Goal: Transaction & Acquisition: Obtain resource

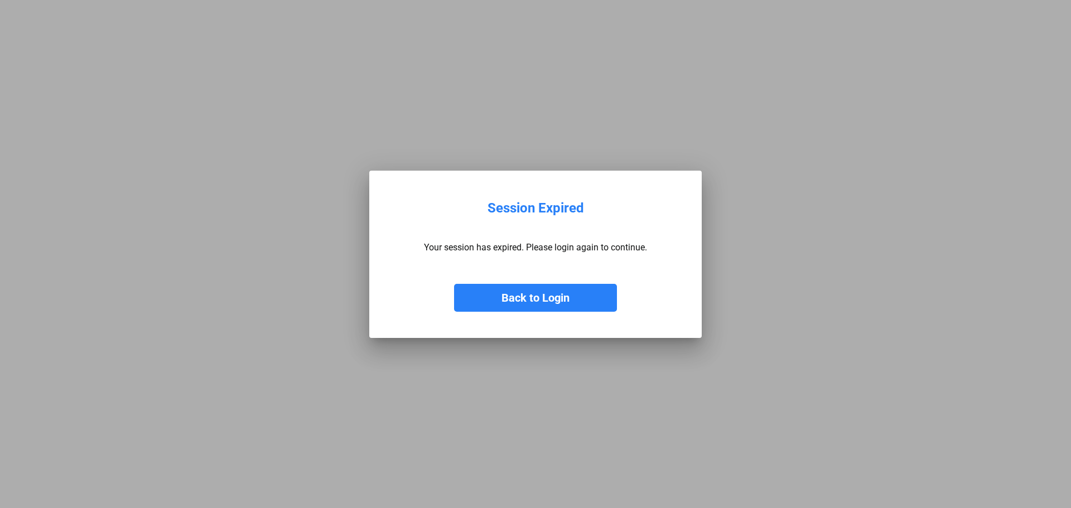
click at [531, 301] on button "Back to Login" at bounding box center [535, 298] width 163 height 28
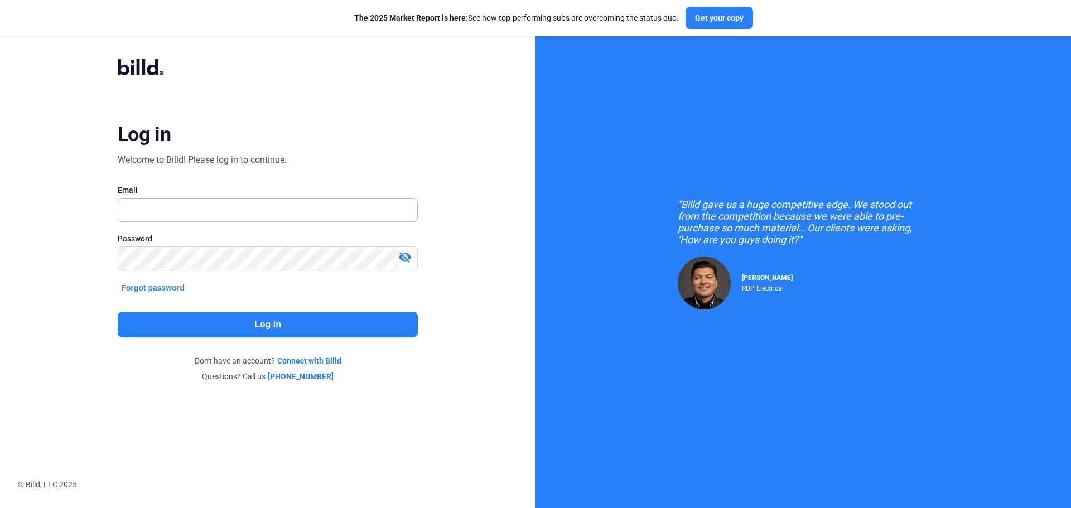
click at [238, 205] on input "text" at bounding box center [267, 210] width 299 height 23
type input "[EMAIL_ADDRESS][DOMAIN_NAME]"
click at [267, 327] on button "Log in" at bounding box center [268, 325] width 300 height 26
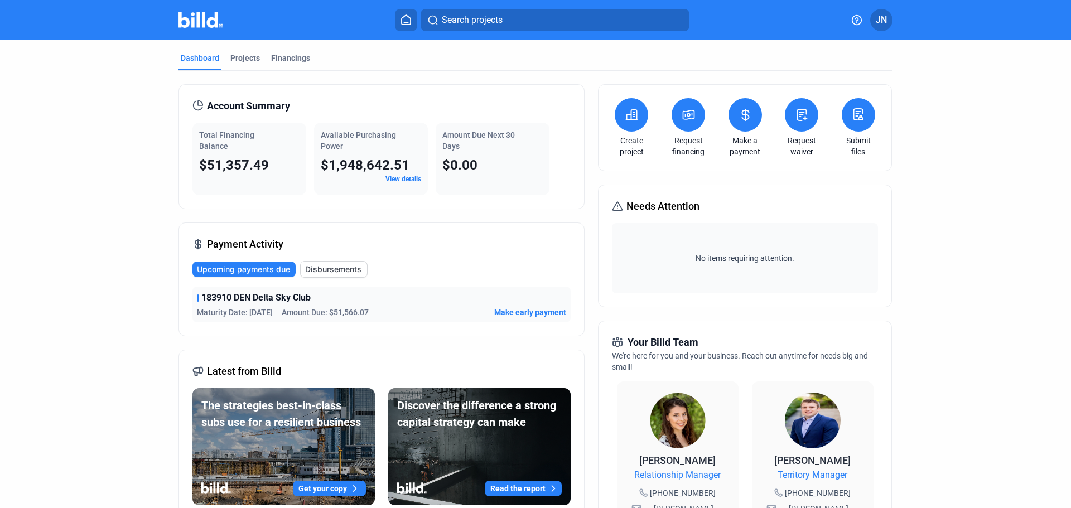
click at [685, 118] on icon at bounding box center [689, 114] width 14 height 13
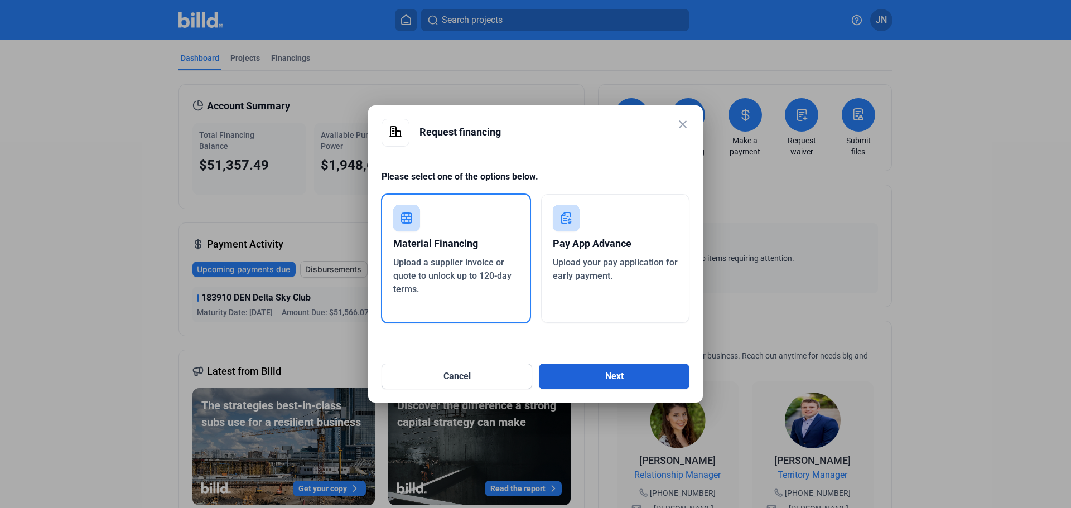
click at [614, 376] on button "Next" at bounding box center [614, 377] width 151 height 26
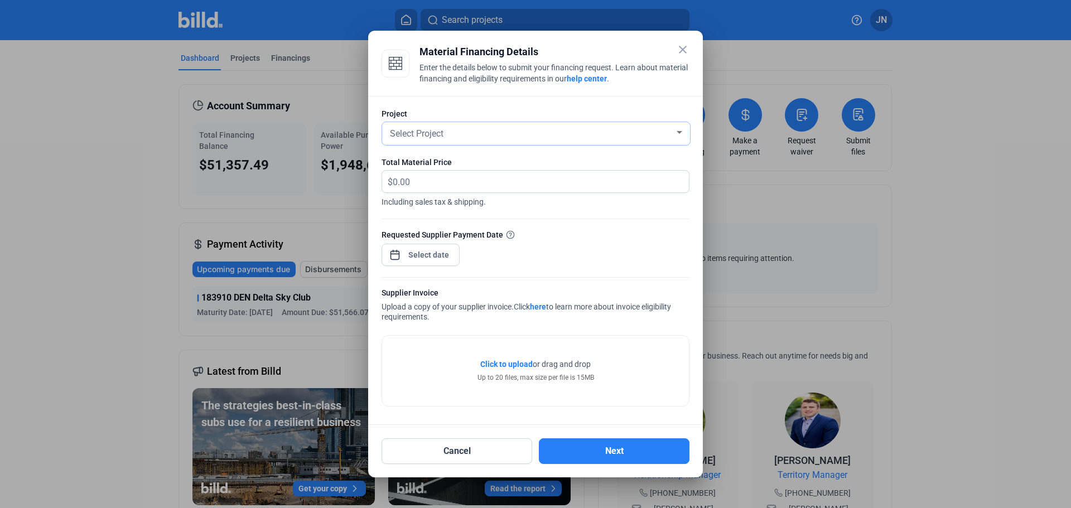
click at [442, 142] on div "Select Project" at bounding box center [536, 133] width 297 height 23
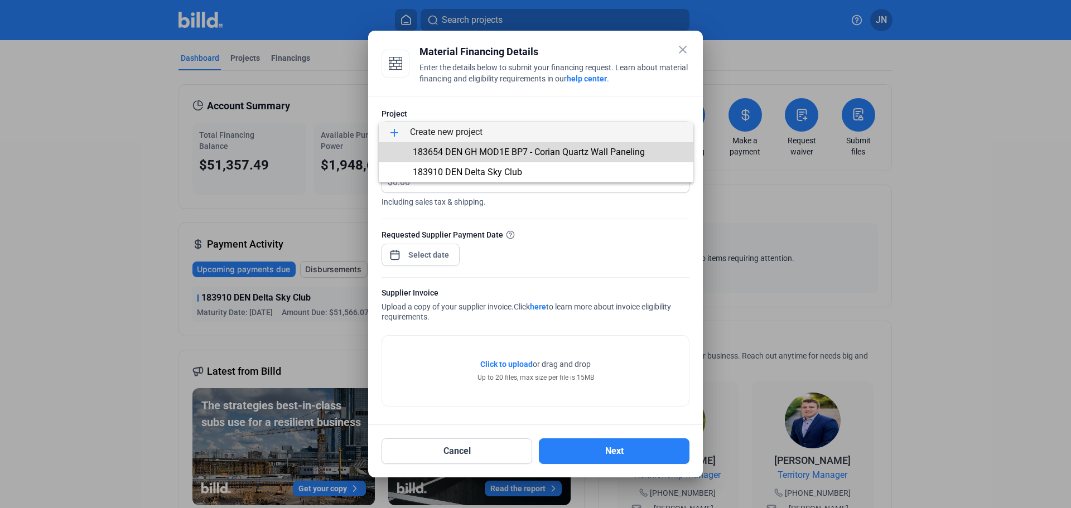
click at [492, 151] on span "183654 DEN GH MOD1E BP7 - Corian Quartz Wall Paneling" at bounding box center [529, 152] width 232 height 11
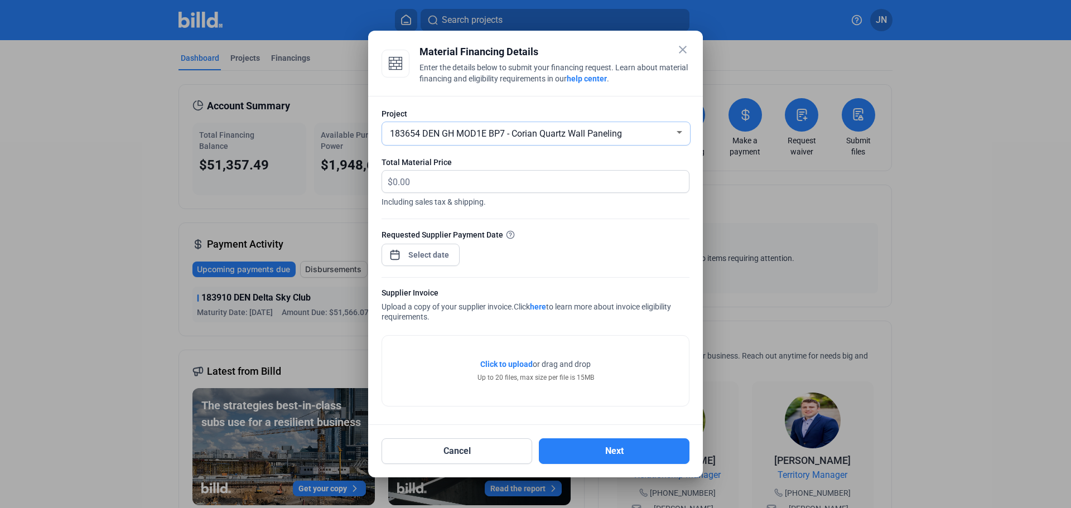
click at [432, 132] on span "183654 DEN GH MOD1E BP7 - Corian Quartz Wall Paneling" at bounding box center [506, 133] width 232 height 11
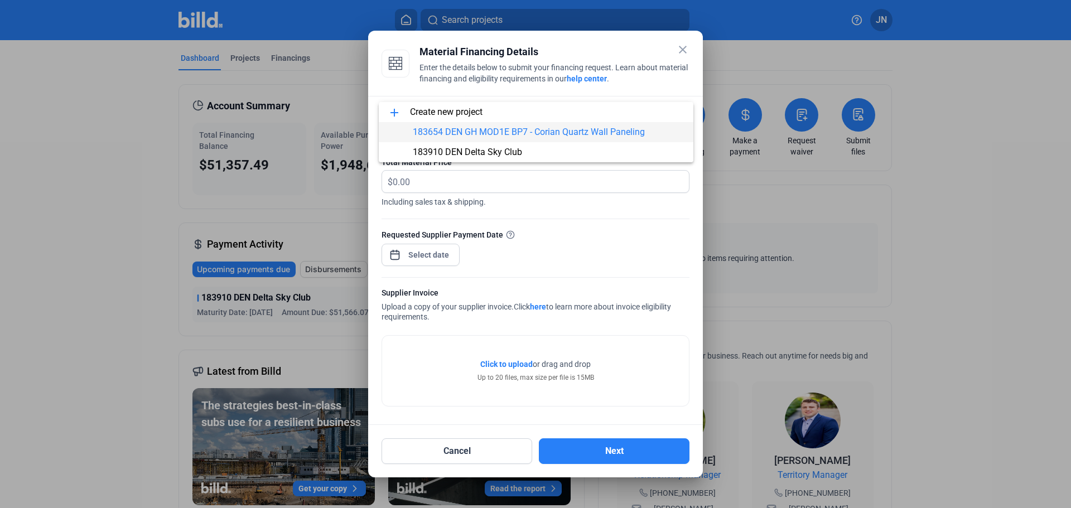
click at [597, 267] on div at bounding box center [535, 254] width 1071 height 508
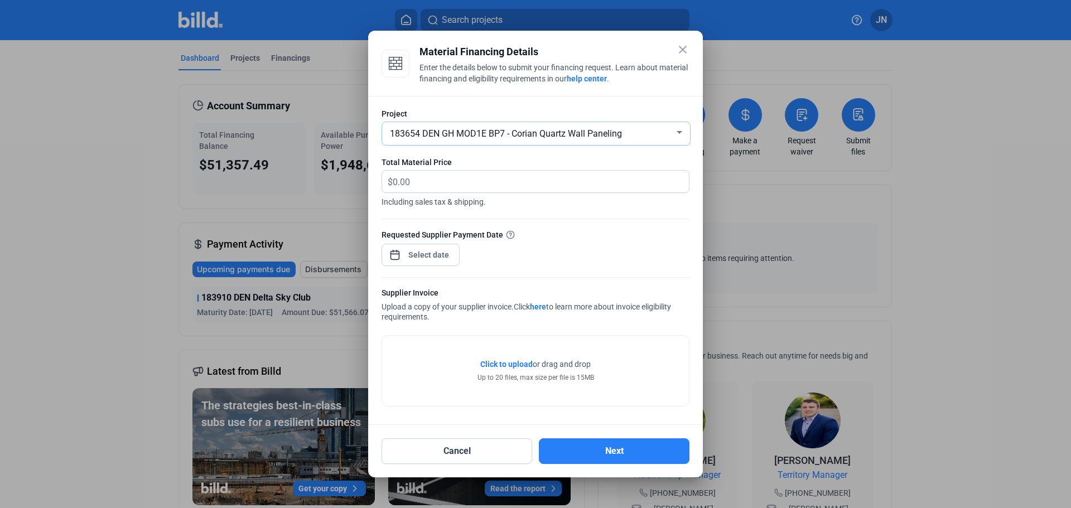
click at [478, 122] on div "183654 DEN GH MOD1E BP7 - Corian Quartz Wall Paneling" at bounding box center [536, 133] width 297 height 23
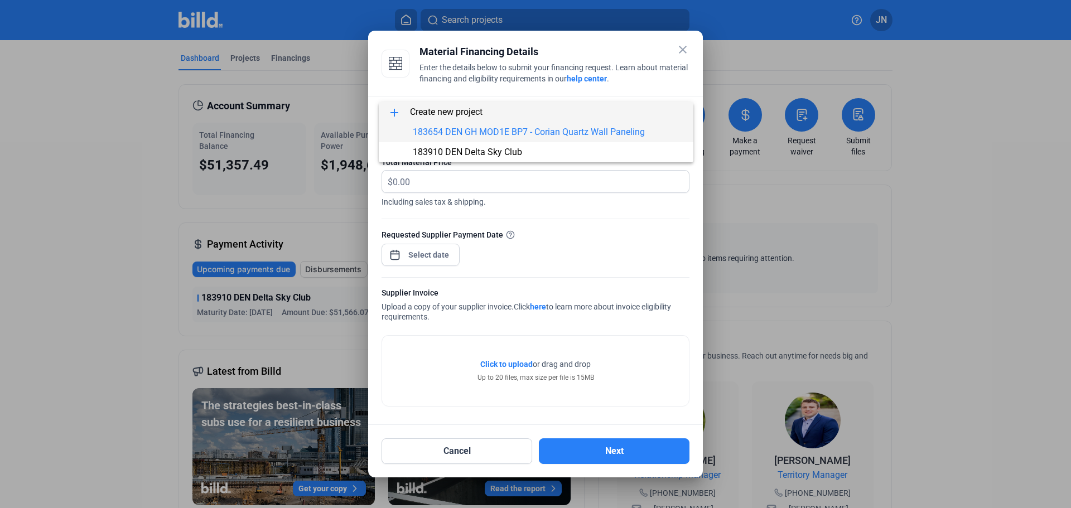
click at [450, 115] on span "add Create new project" at bounding box center [536, 112] width 297 height 20
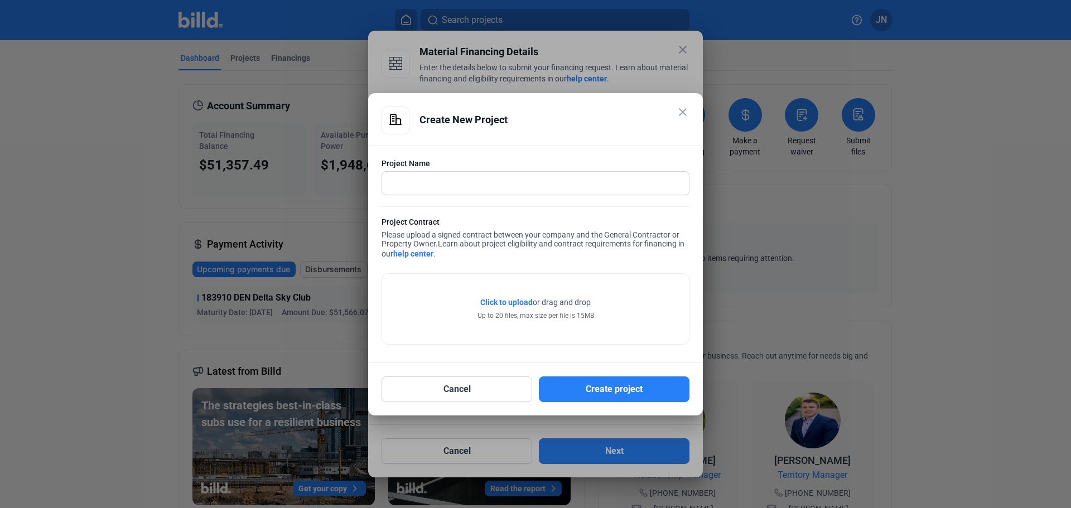
drag, startPoint x: 686, startPoint y: 112, endPoint x: 677, endPoint y: 104, distance: 12.2
click at [686, 112] on mat-icon "close" at bounding box center [682, 111] width 13 height 13
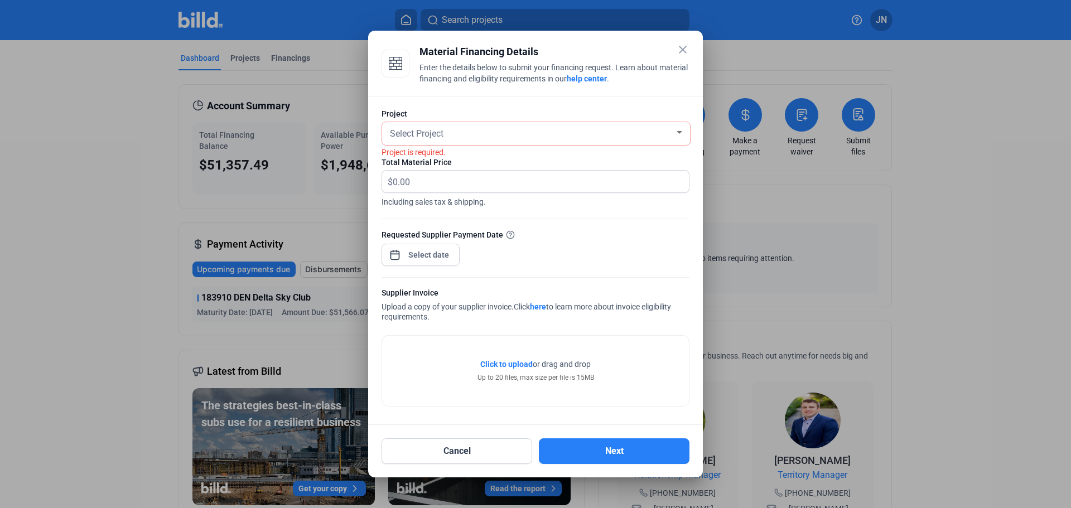
click at [684, 49] on mat-icon "close" at bounding box center [682, 49] width 13 height 13
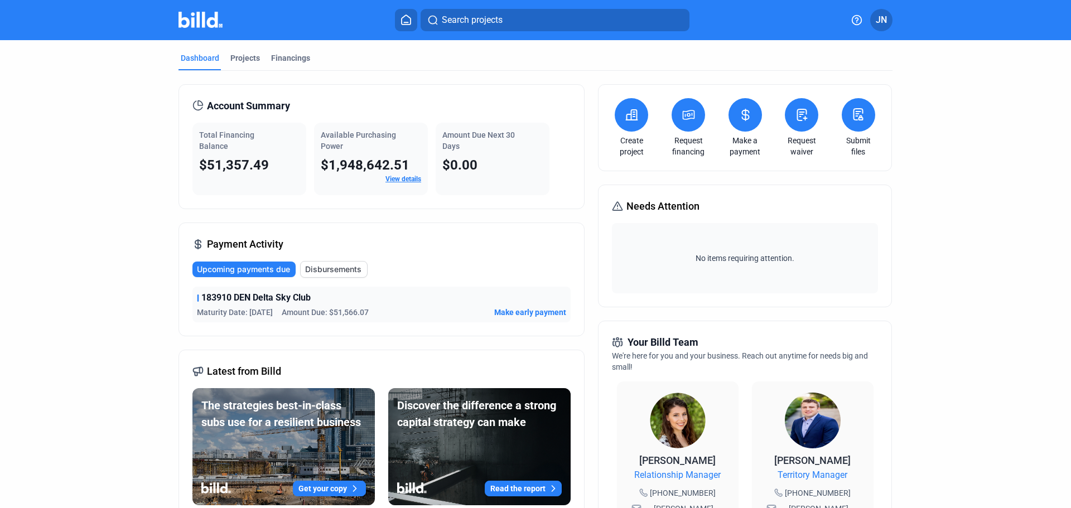
click at [684, 116] on icon at bounding box center [689, 114] width 11 height 9
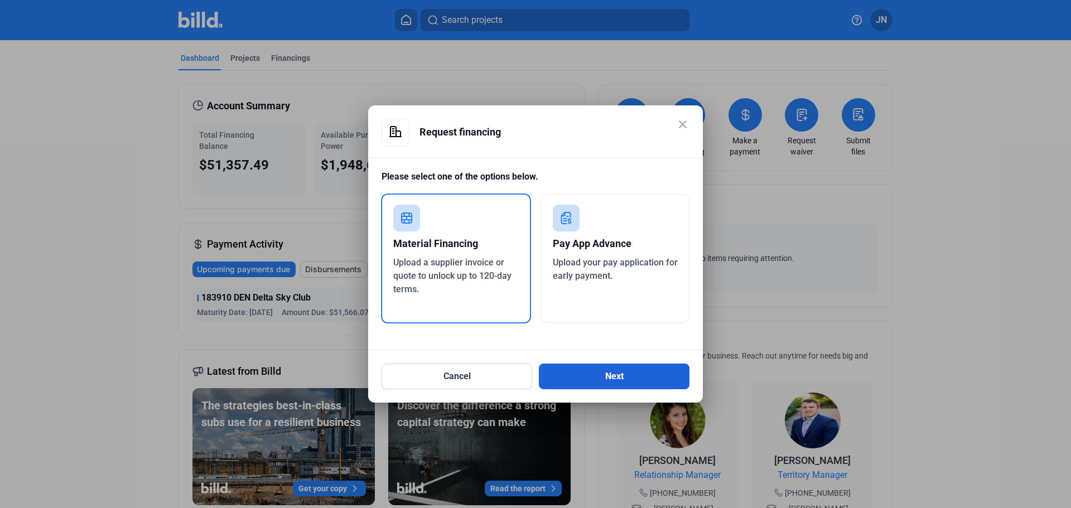
click at [651, 374] on button "Next" at bounding box center [614, 377] width 151 height 26
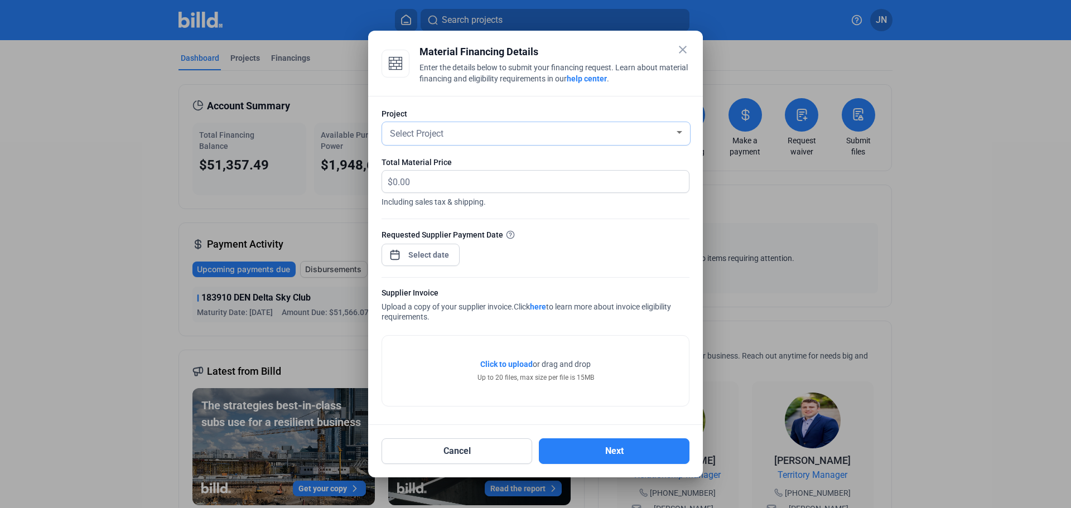
click at [439, 134] on span "Select Project" at bounding box center [417, 133] width 54 height 11
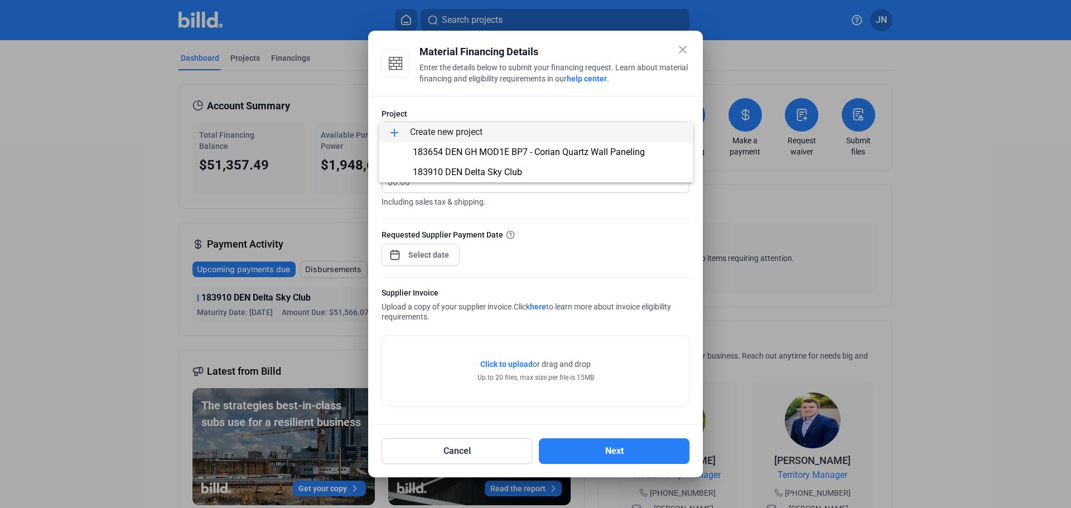
click at [676, 44] on div at bounding box center [535, 254] width 1071 height 508
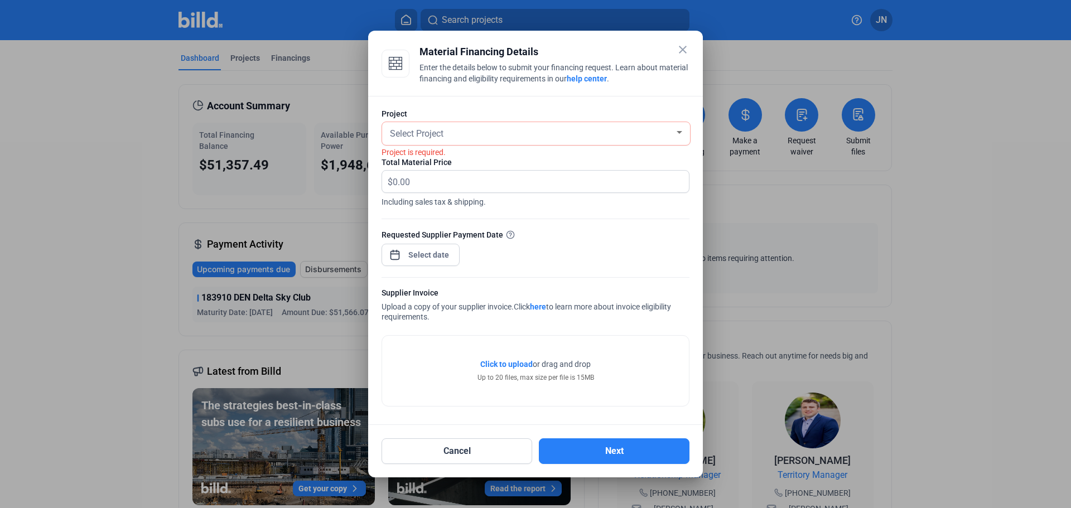
click at [684, 50] on mat-icon "close" at bounding box center [682, 49] width 13 height 13
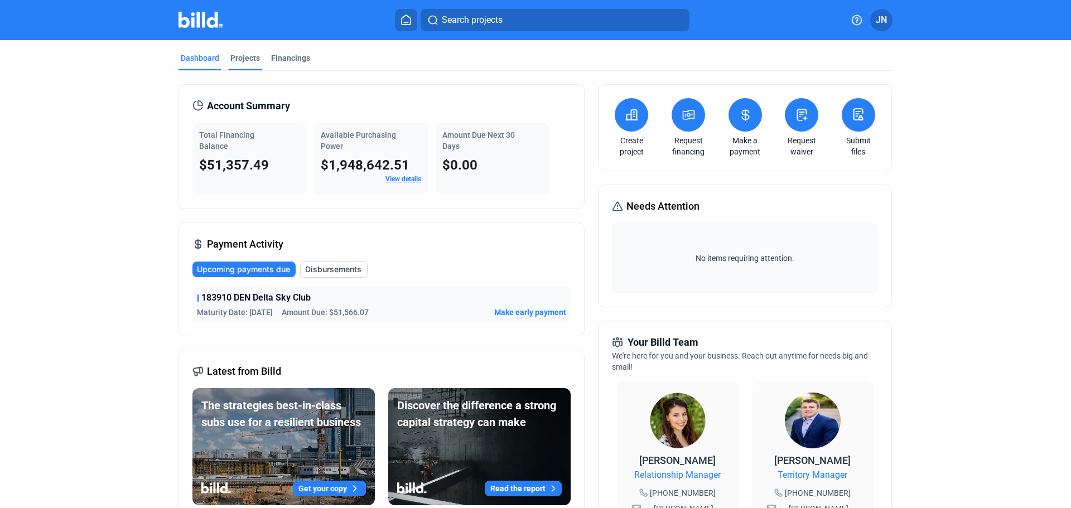
click at [248, 56] on div "Projects" at bounding box center [245, 57] width 30 height 11
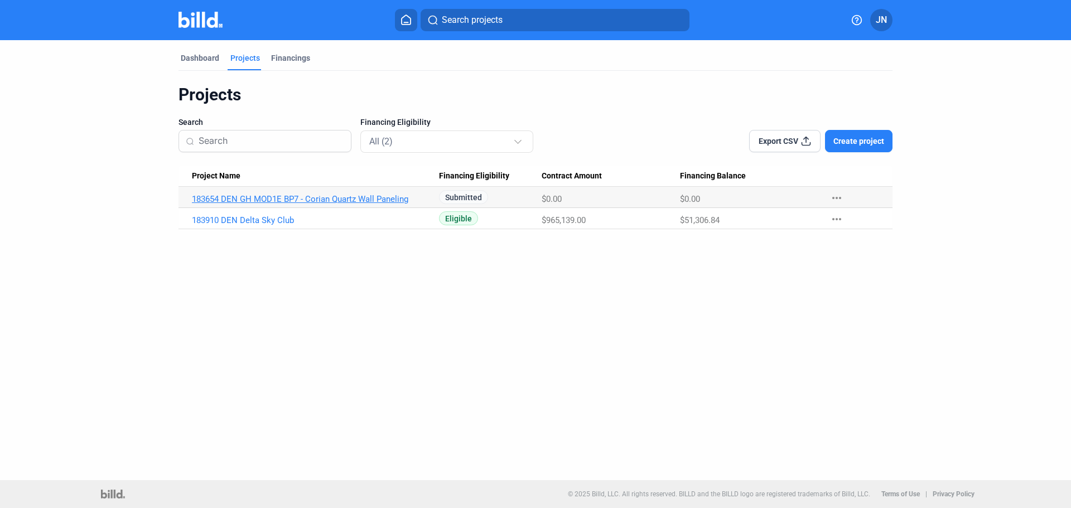
click at [254, 201] on link "183654 DEN GH MOD1E BP7 - Corian Quartz Wall Paneling" at bounding box center [315, 199] width 247 height 10
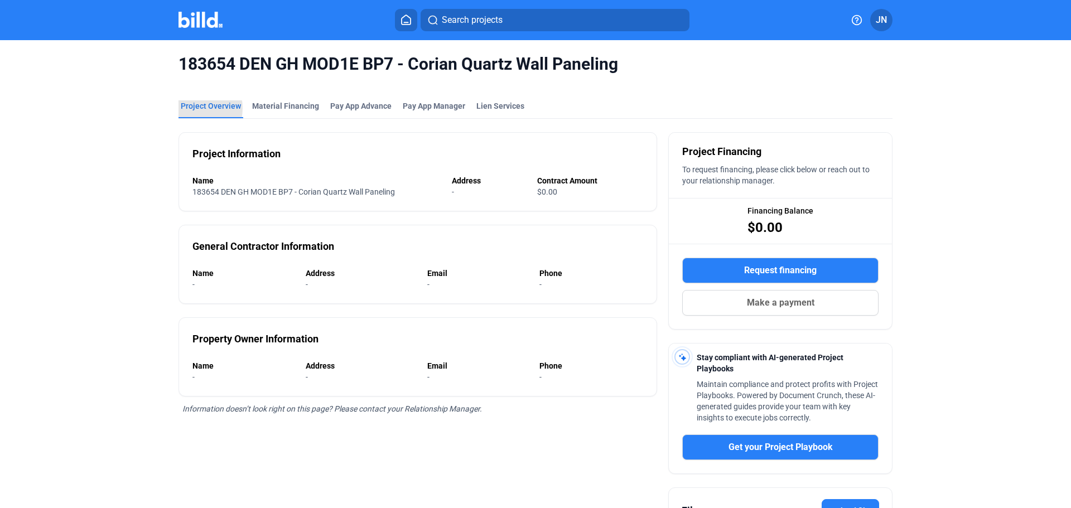
click at [187, 108] on div "Project Overview" at bounding box center [211, 105] width 60 height 11
click at [212, 23] on img at bounding box center [201, 20] width 44 height 16
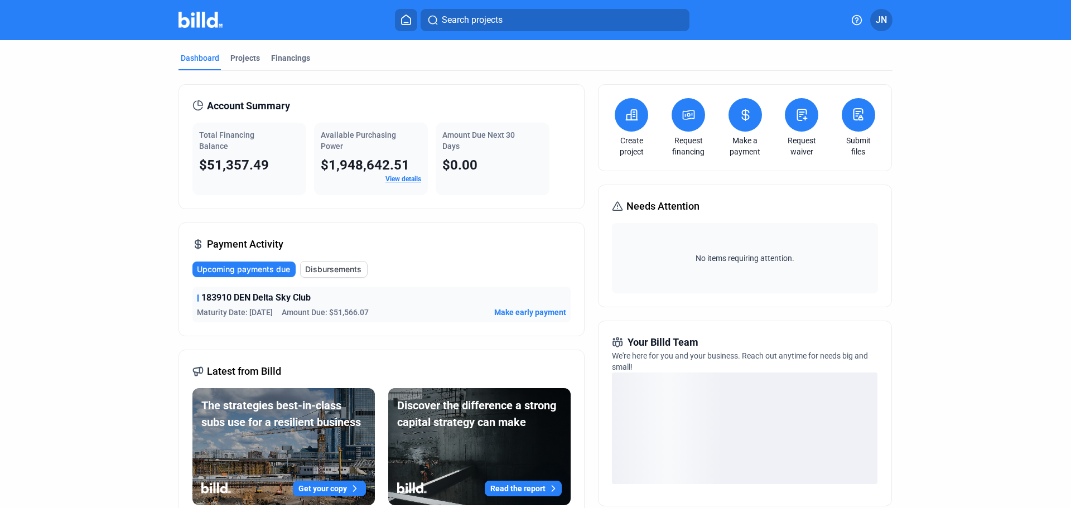
click at [684, 122] on button at bounding box center [688, 114] width 33 height 33
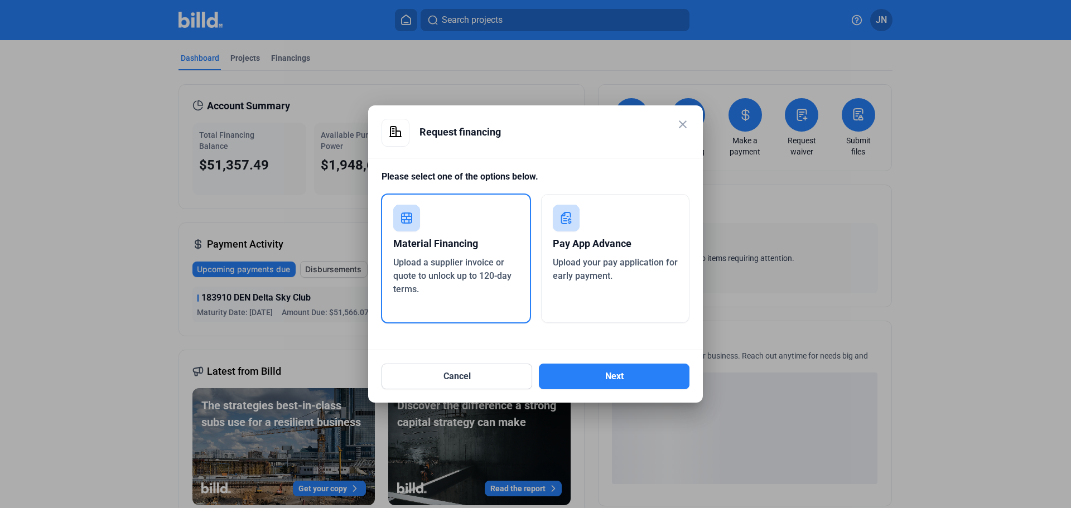
click at [680, 121] on mat-icon "close" at bounding box center [682, 124] width 13 height 13
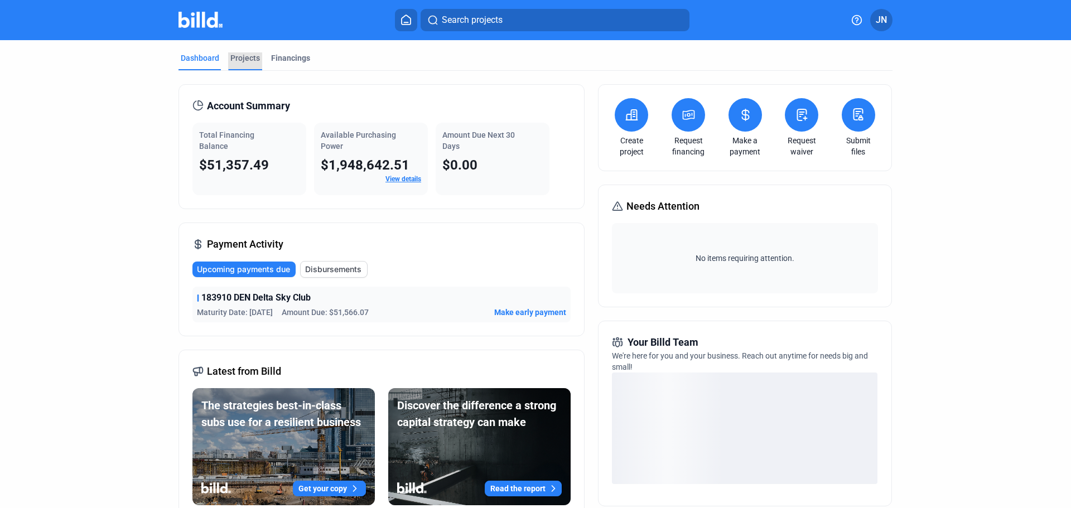
click at [247, 53] on div "Projects" at bounding box center [245, 57] width 30 height 11
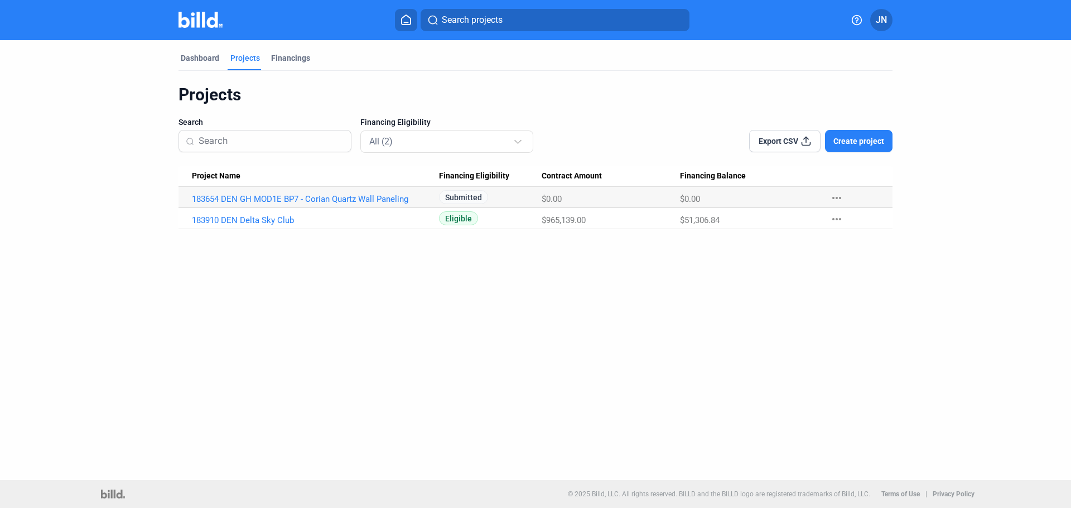
click at [633, 337] on div "Dashboard Projects Financings Projects Search Financing Eligibility All (2) Exp…" at bounding box center [535, 260] width 1071 height 440
click at [847, 140] on span "Create project" at bounding box center [859, 141] width 51 height 11
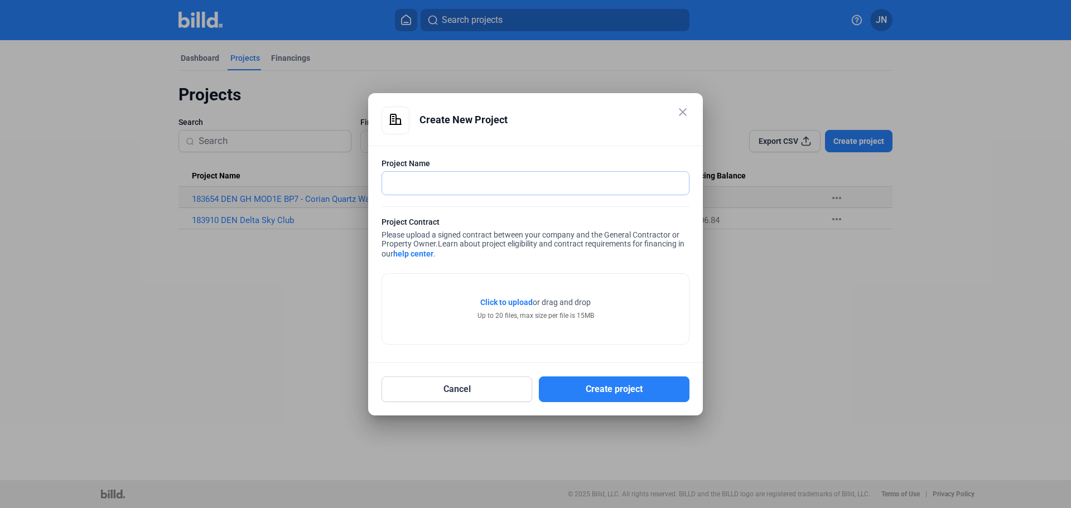
click at [420, 187] on input "text" at bounding box center [535, 183] width 307 height 23
type input "185192 HCC"
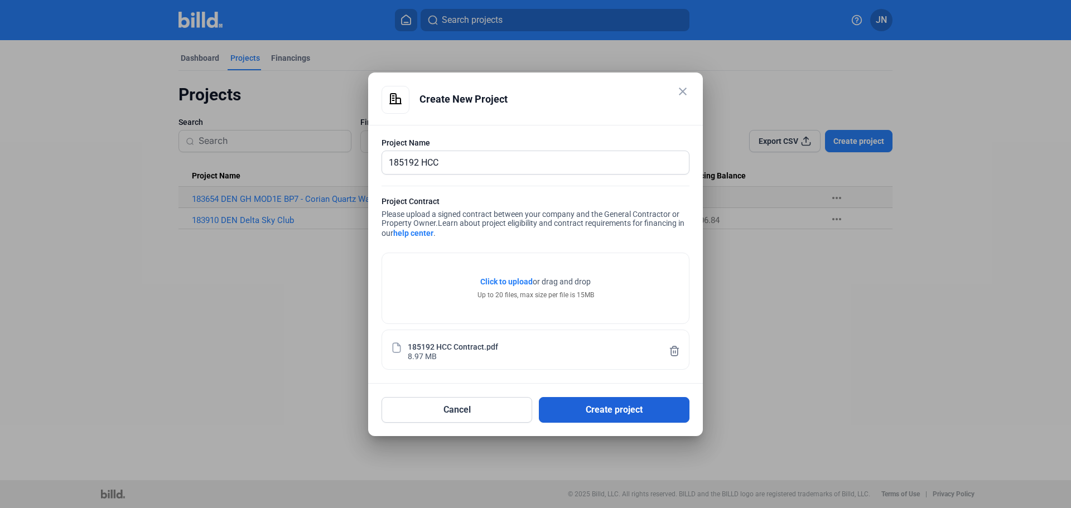
click at [587, 408] on button "Create project" at bounding box center [614, 410] width 151 height 26
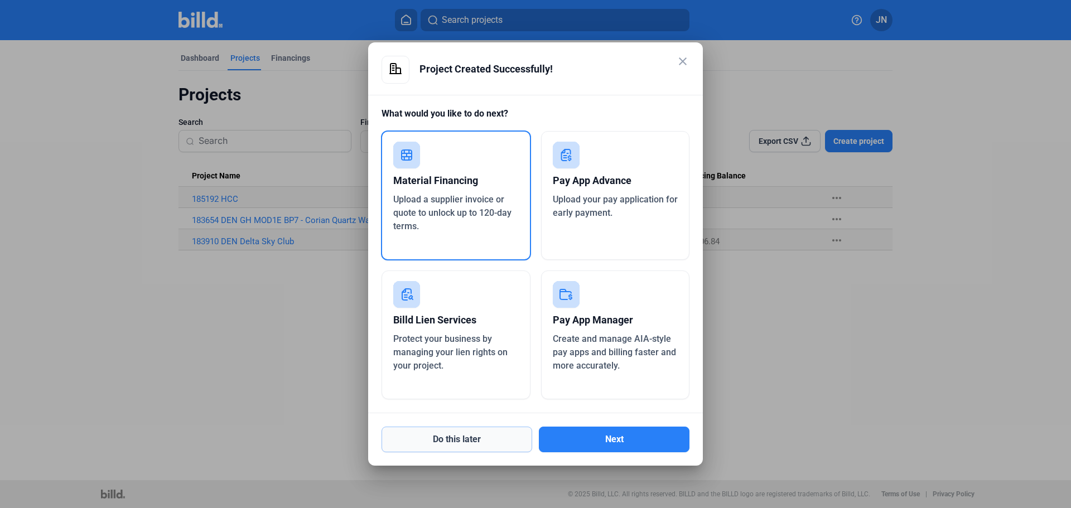
click at [464, 439] on button "Do this later" at bounding box center [457, 440] width 151 height 26
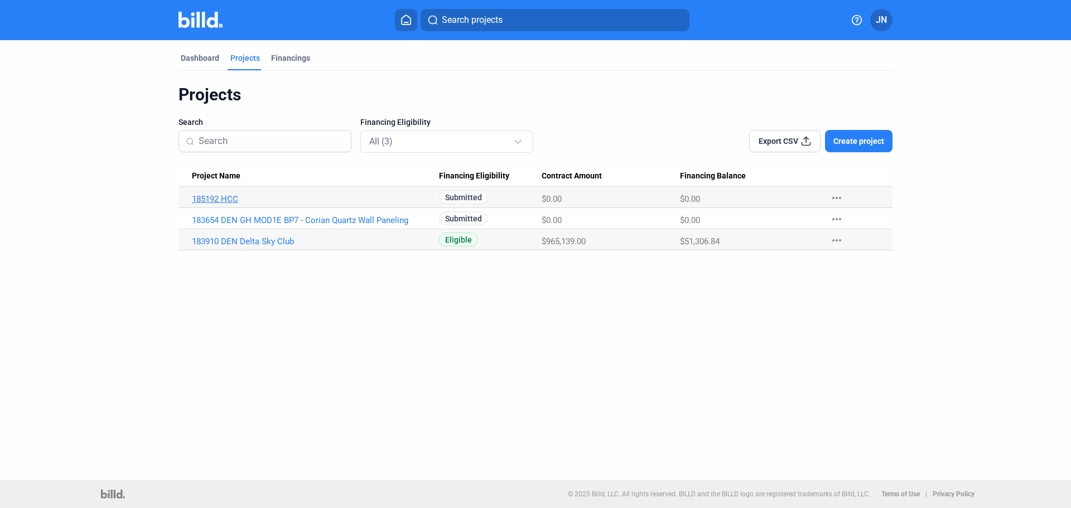
click at [210, 197] on link "185192 HCC" at bounding box center [315, 199] width 247 height 10
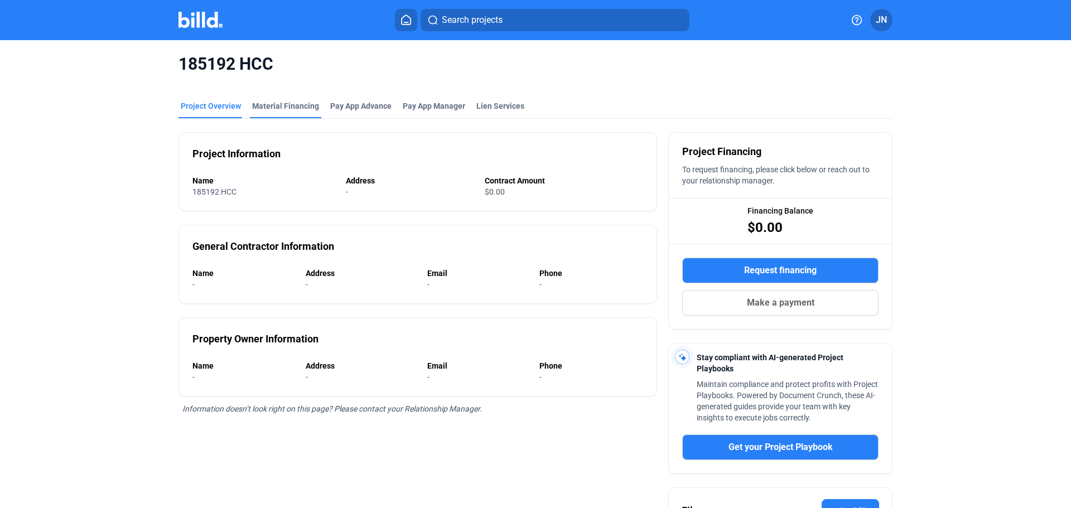
click at [290, 103] on div "Material Financing" at bounding box center [285, 105] width 67 height 11
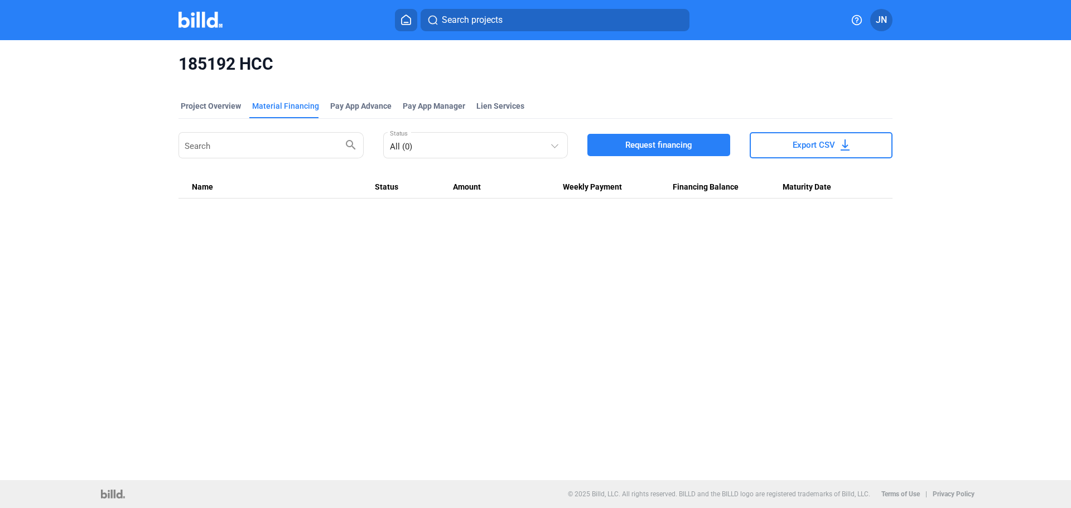
click at [636, 150] on span "Request financing" at bounding box center [659, 145] width 67 height 11
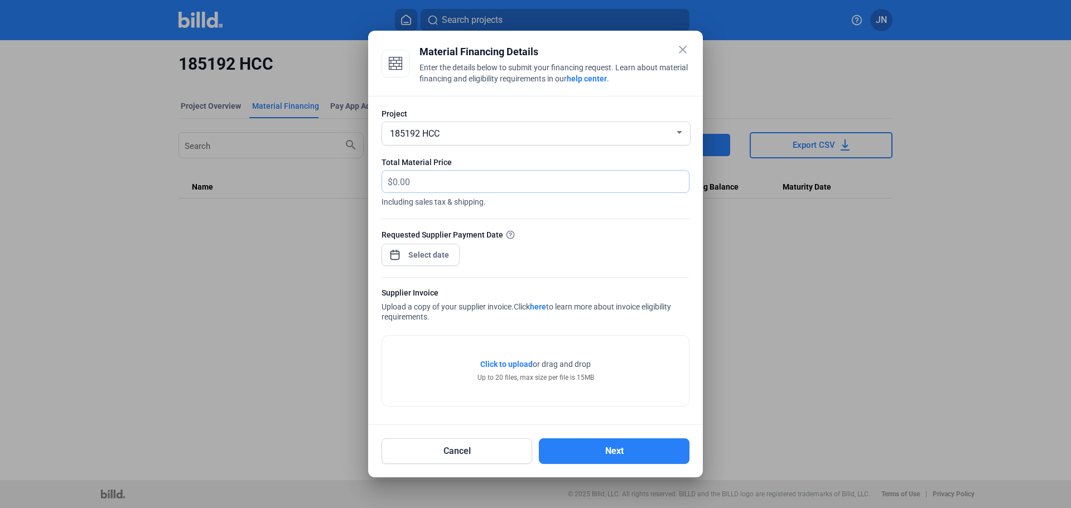
click at [439, 183] on input "text" at bounding box center [534, 182] width 283 height 22
type input "14,722.15"
click at [438, 254] on div "close Material Financing Details Enter the details below to submit your financi…" at bounding box center [535, 254] width 1071 height 508
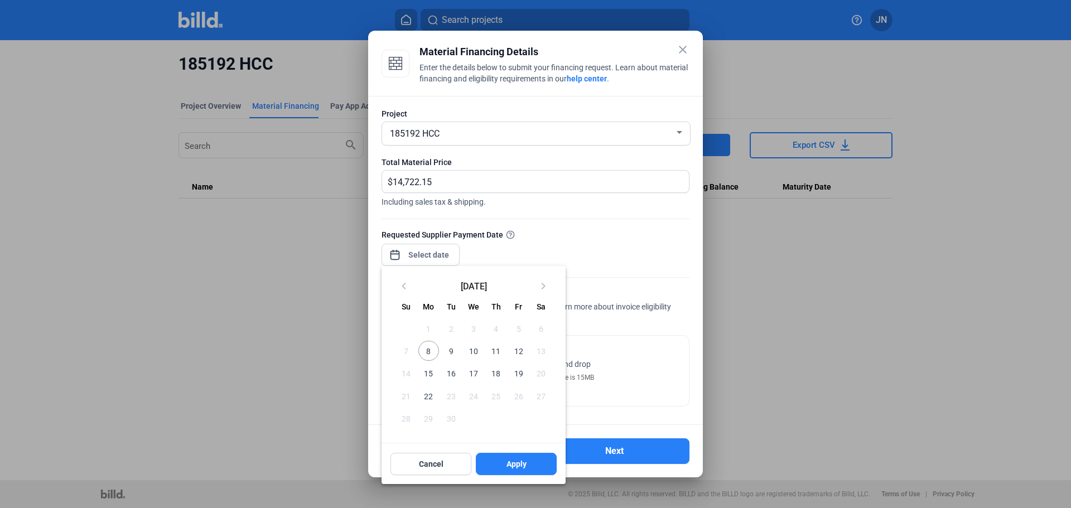
click at [432, 355] on span "8" at bounding box center [429, 351] width 20 height 20
click at [512, 457] on button "Apply" at bounding box center [516, 464] width 81 height 22
click at [509, 469] on span "Apply" at bounding box center [517, 464] width 20 height 11
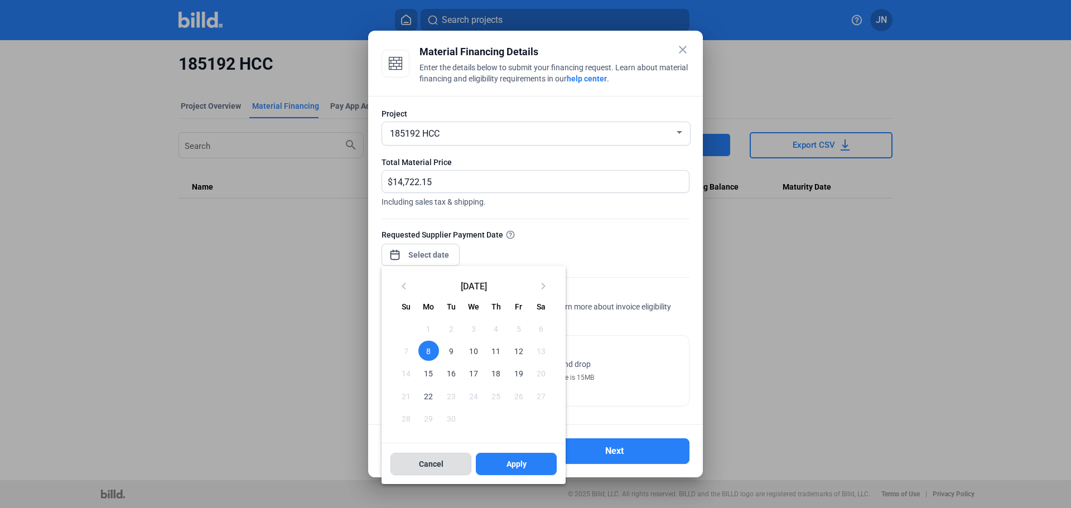
click at [442, 467] on span "Cancel" at bounding box center [431, 464] width 25 height 11
click at [685, 50] on div at bounding box center [535, 254] width 1071 height 508
click at [644, 308] on div at bounding box center [535, 254] width 1071 height 508
click at [427, 465] on span "Cancel" at bounding box center [431, 464] width 25 height 11
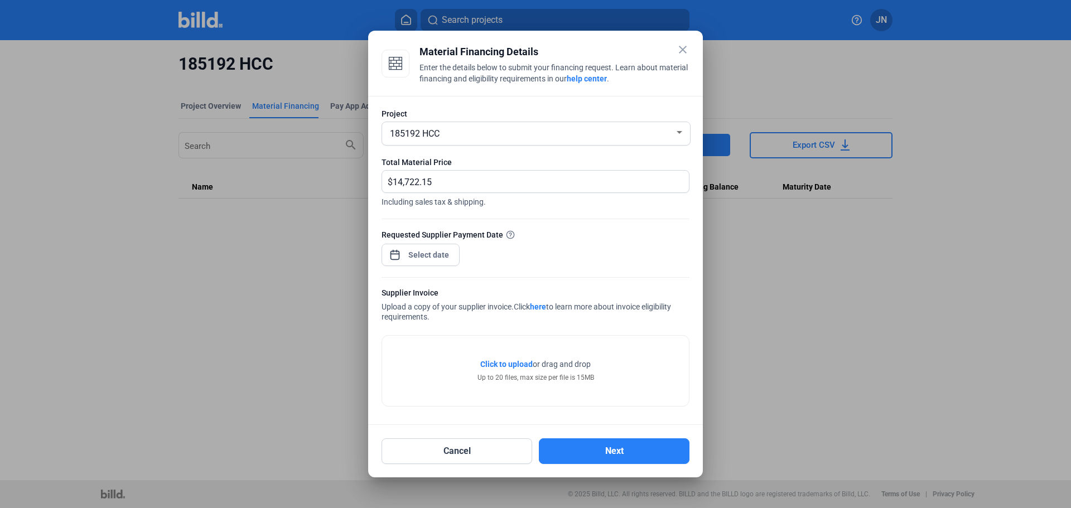
click at [506, 362] on span "Click to upload" at bounding box center [506, 364] width 52 height 9
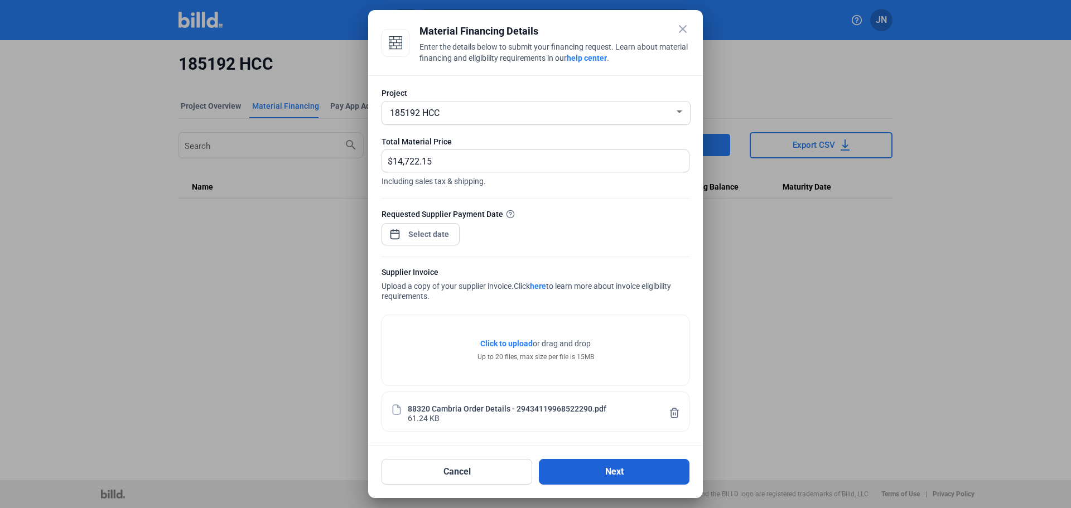
click at [608, 473] on button "Next" at bounding box center [614, 472] width 151 height 26
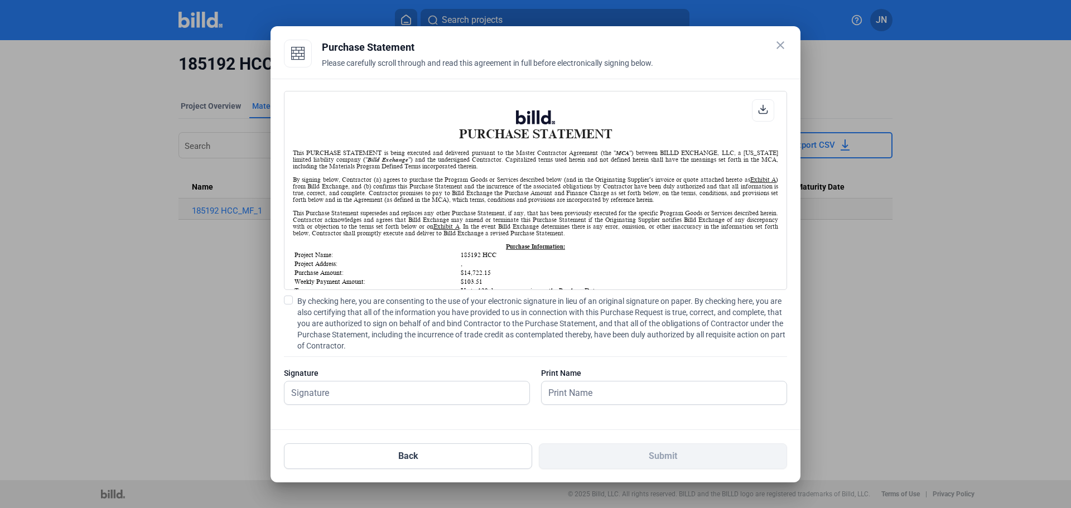
scroll to position [1, 0]
click at [379, 394] on input "text" at bounding box center [401, 393] width 233 height 23
type input "[PERSON_NAME]"
click at [429, 391] on input "[PERSON_NAME]" at bounding box center [407, 393] width 245 height 23
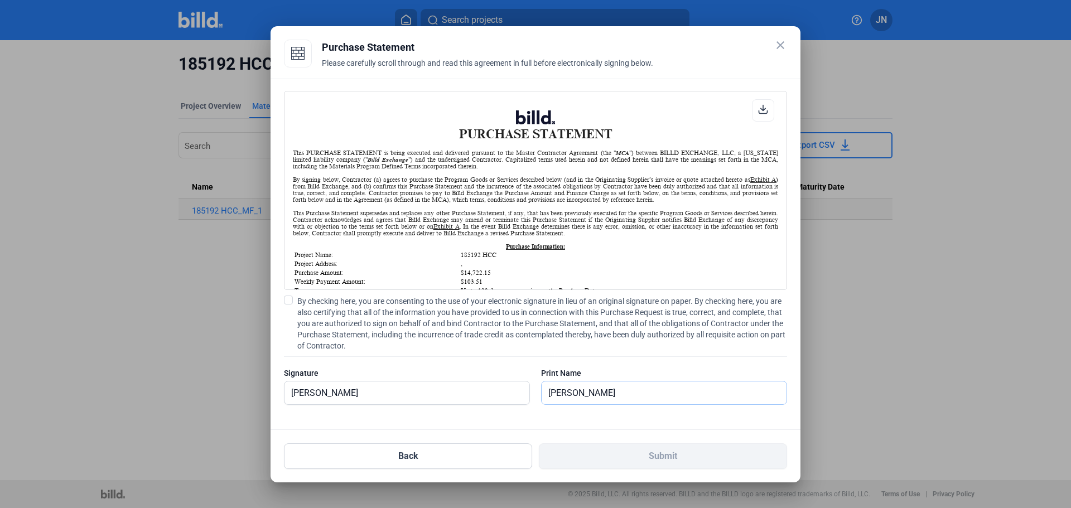
click at [618, 400] on input "[PERSON_NAME]" at bounding box center [658, 393] width 233 height 23
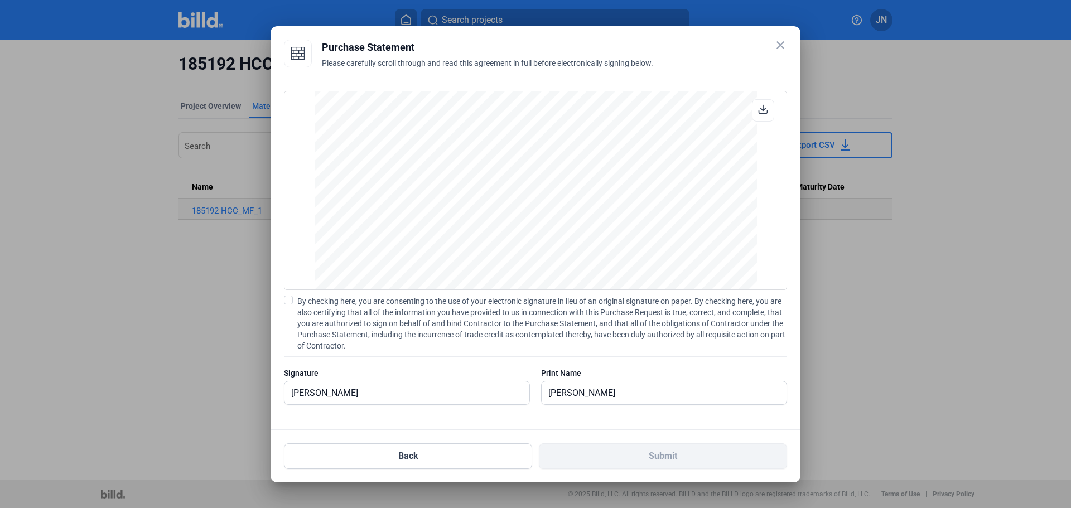
scroll to position [949, 0]
click at [288, 302] on span at bounding box center [288, 300] width 9 height 9
click at [0, 0] on input "By checking here, you are consenting to the use of your electronic signature in…" at bounding box center [0, 0] width 0 height 0
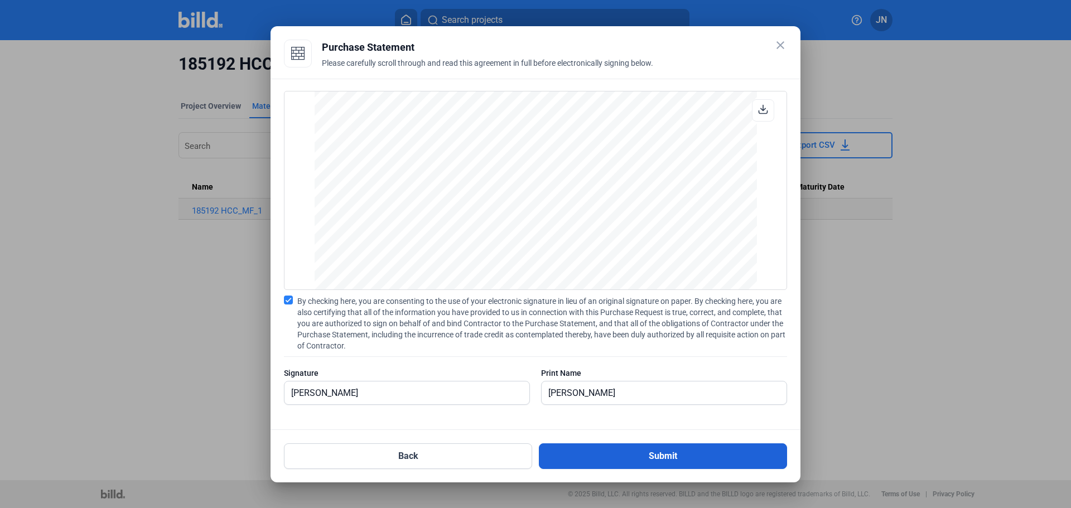
click at [661, 457] on button "Submit" at bounding box center [663, 457] width 248 height 26
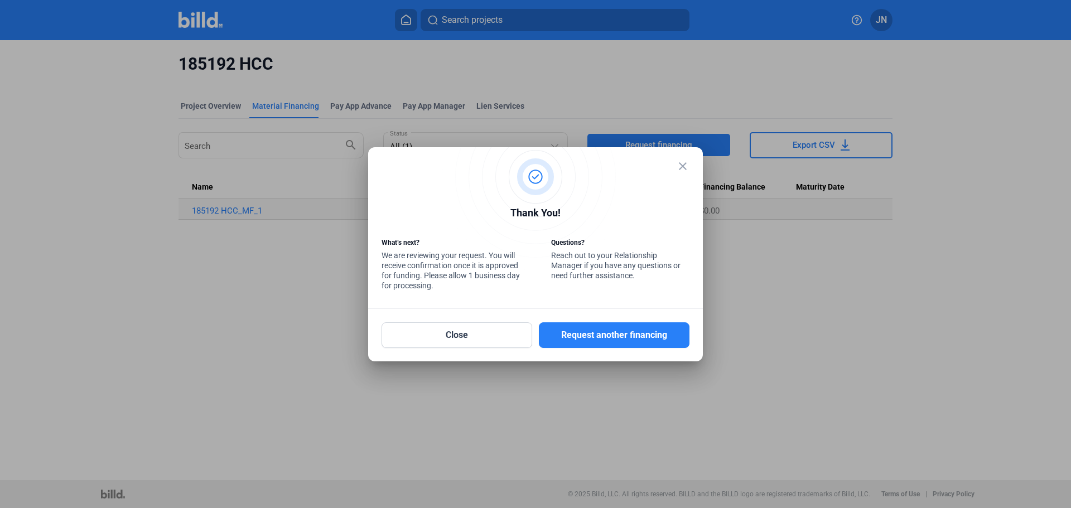
click at [681, 166] on mat-icon "close" at bounding box center [682, 166] width 13 height 13
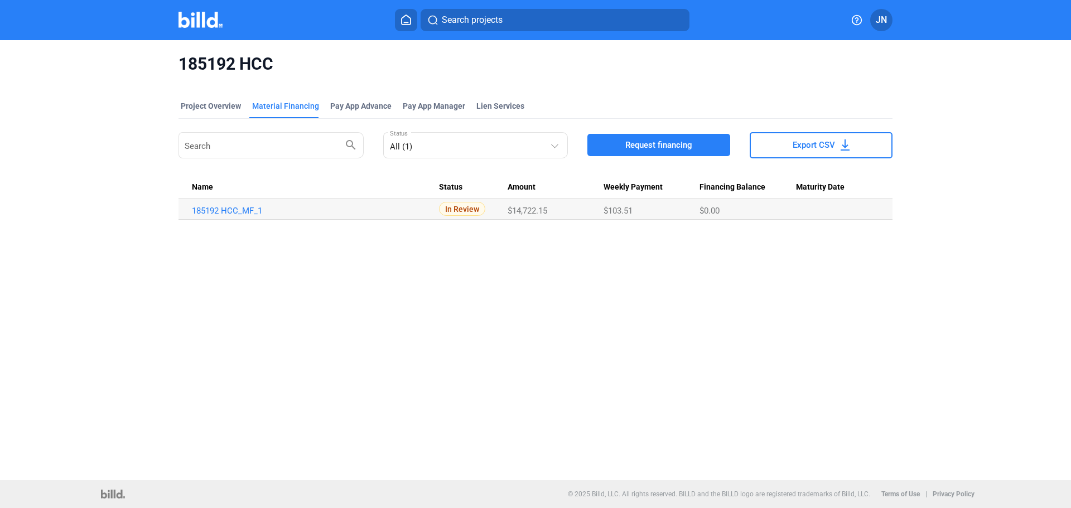
click at [186, 21] on img at bounding box center [201, 20] width 44 height 16
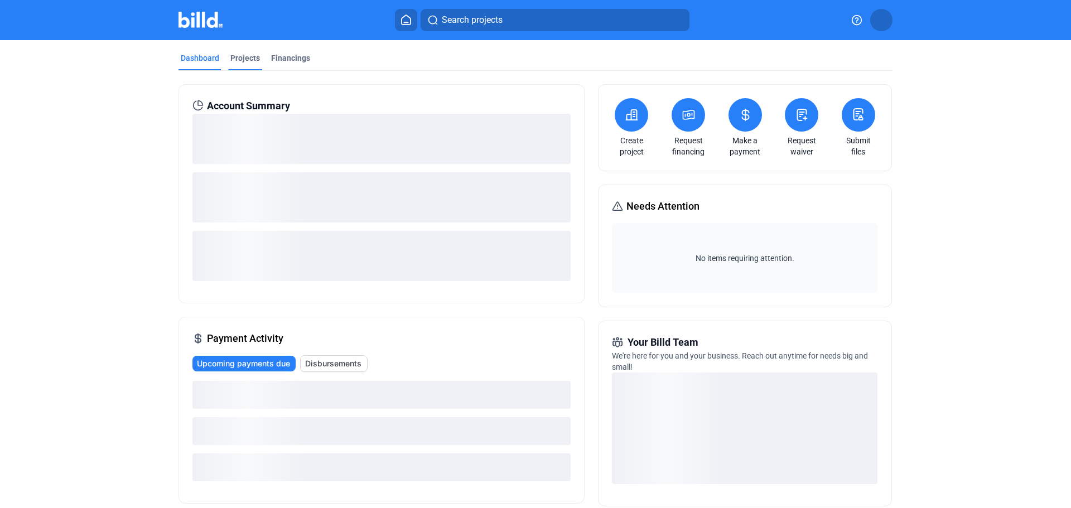
click at [235, 59] on div "Projects" at bounding box center [245, 57] width 30 height 11
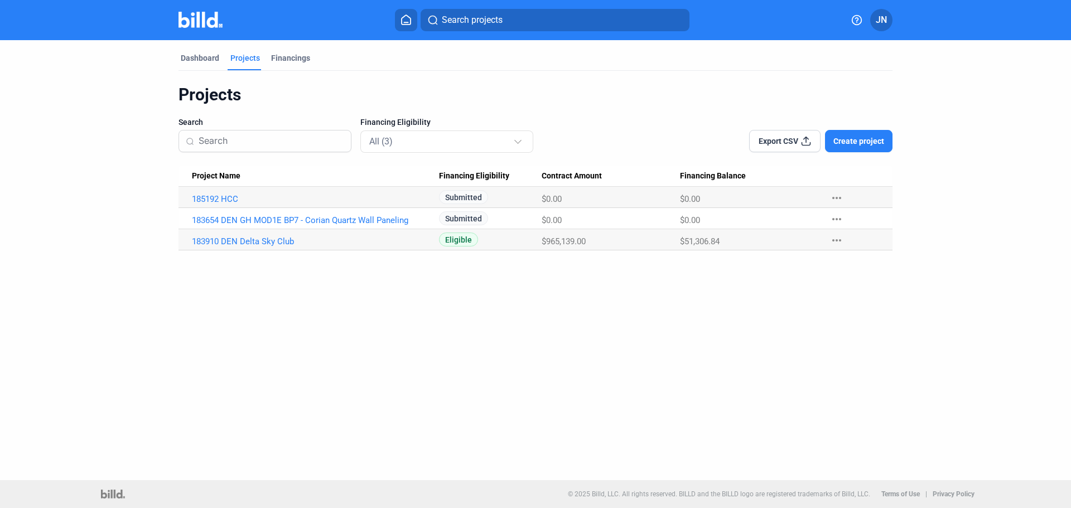
drag, startPoint x: 311, startPoint y: 363, endPoint x: 311, endPoint y: 357, distance: 6.2
click at [311, 358] on div "Dashboard Projects Financings Projects Search Financing Eligibility All (3) Exp…" at bounding box center [535, 260] width 1071 height 440
click at [196, 55] on div "Dashboard" at bounding box center [200, 57] width 39 height 11
